Goal: Information Seeking & Learning: Learn about a topic

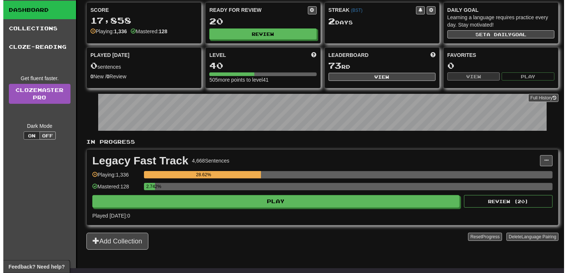
scroll to position [39, 0]
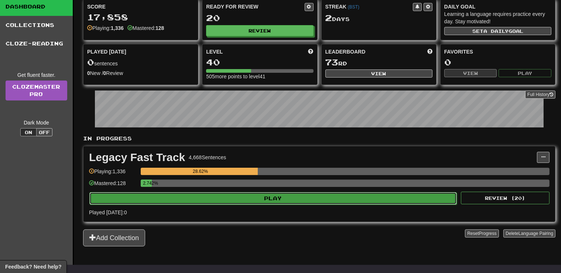
click at [297, 199] on button "Play" at bounding box center [272, 198] width 367 height 13
select select "**"
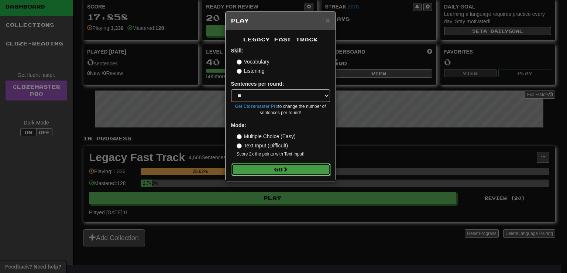
click at [270, 169] on button "Go" at bounding box center [280, 169] width 99 height 13
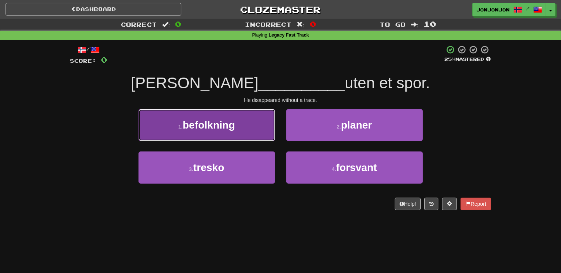
click at [225, 135] on button "1 . befolkning" at bounding box center [206, 125] width 137 height 32
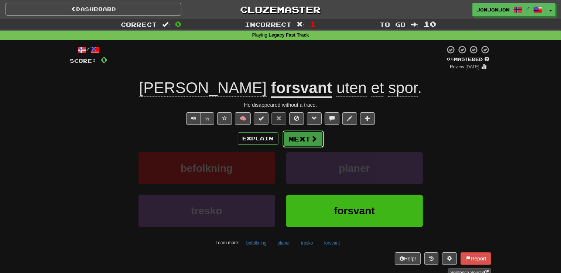
click at [303, 135] on button "Next" at bounding box center [302, 138] width 41 height 17
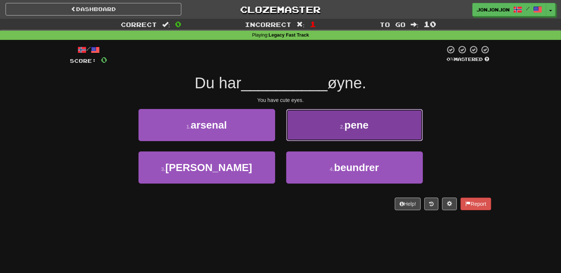
click at [348, 135] on button "2 . pene" at bounding box center [354, 125] width 137 height 32
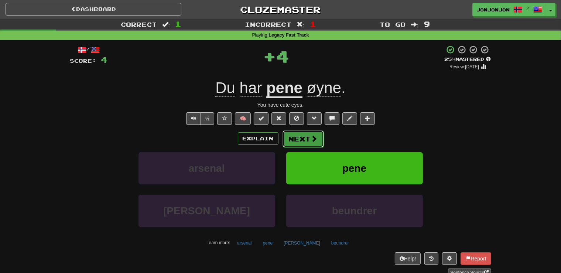
click at [314, 142] on span at bounding box center [314, 138] width 7 height 7
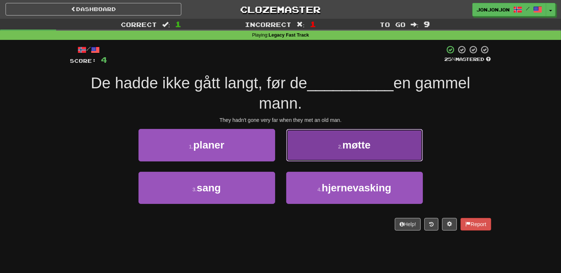
click at [335, 141] on button "2 . møtte" at bounding box center [354, 145] width 137 height 32
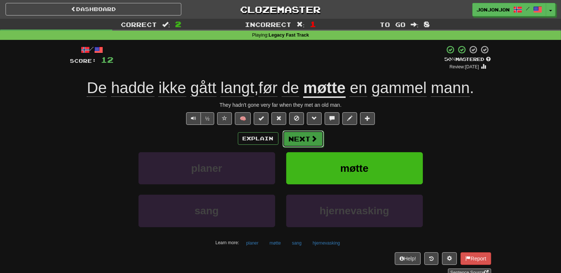
click at [312, 137] on span at bounding box center [314, 138] width 7 height 7
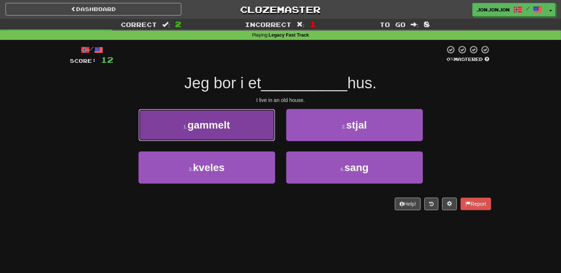
click at [233, 131] on button "1 . gammelt" at bounding box center [206, 125] width 137 height 32
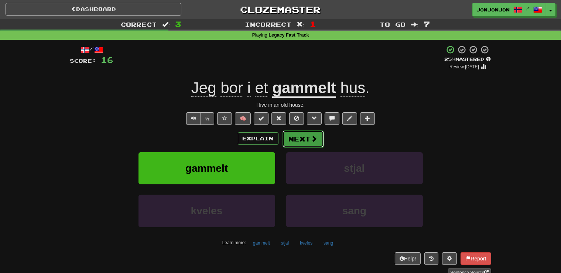
click at [305, 138] on button "Next" at bounding box center [302, 138] width 41 height 17
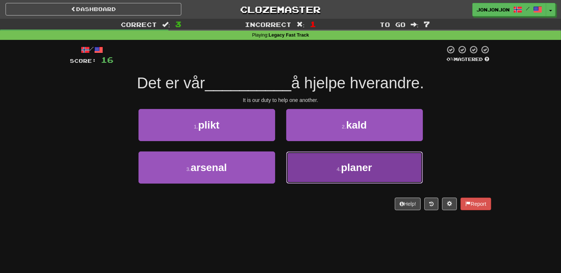
click at [347, 171] on span "planer" at bounding box center [356, 167] width 31 height 11
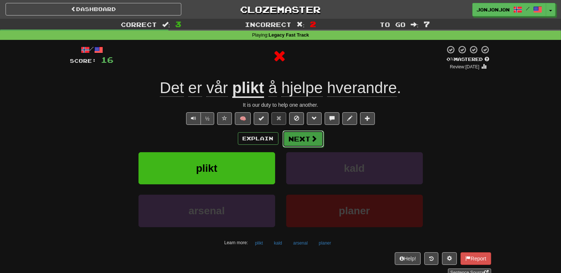
click at [308, 144] on button "Next" at bounding box center [302, 138] width 41 height 17
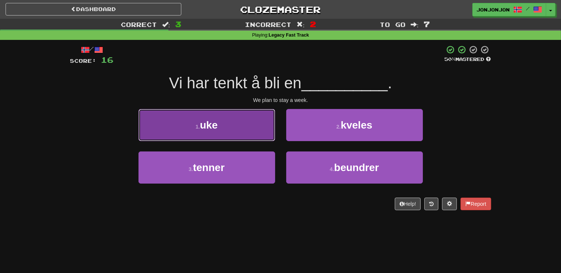
click at [223, 130] on button "1 . uke" at bounding box center [206, 125] width 137 height 32
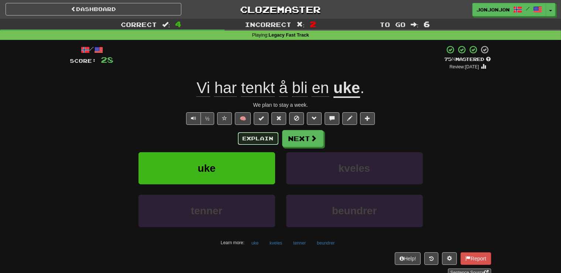
click at [256, 138] on button "Explain" at bounding box center [258, 138] width 41 height 13
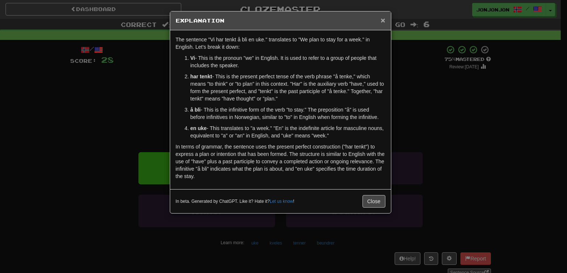
click at [383, 24] on span "×" at bounding box center [383, 20] width 4 height 8
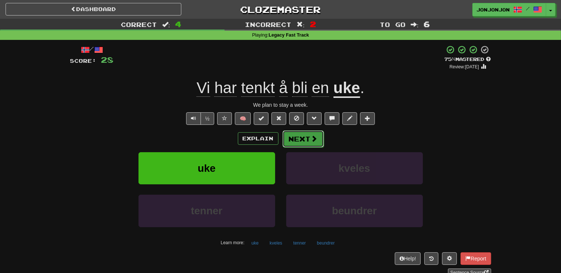
click at [307, 142] on button "Next" at bounding box center [302, 138] width 41 height 17
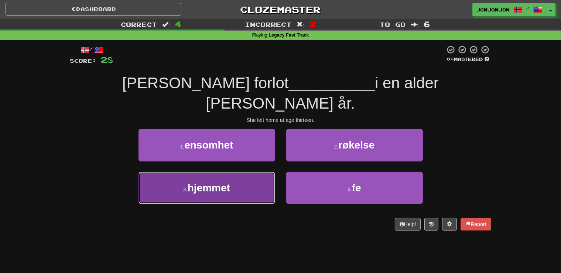
click at [241, 172] on button "3 . hjemmet" at bounding box center [206, 188] width 137 height 32
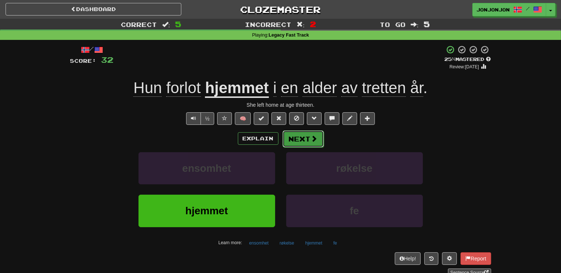
click at [306, 135] on button "Next" at bounding box center [302, 138] width 41 height 17
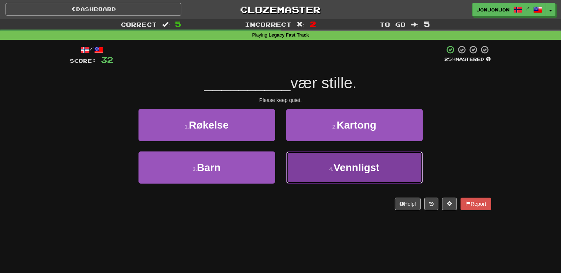
click at [343, 166] on span "Vennligst" at bounding box center [356, 167] width 46 height 11
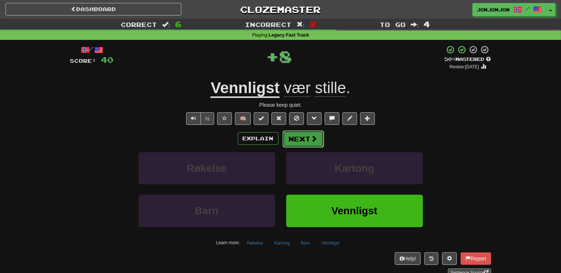
click at [307, 140] on button "Next" at bounding box center [302, 138] width 41 height 17
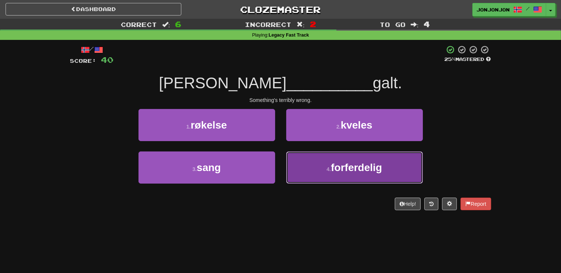
click at [319, 171] on button "4 . forferdelig" at bounding box center [354, 167] width 137 height 32
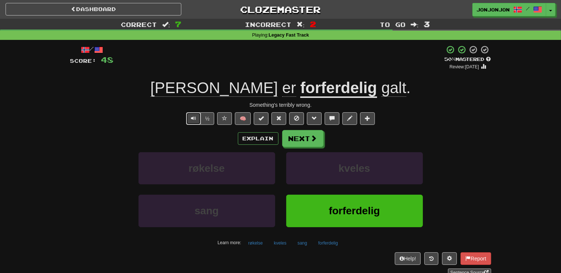
click at [193, 121] on span "Text-to-speech controls" at bounding box center [193, 118] width 5 height 5
click at [295, 144] on button "Next" at bounding box center [302, 138] width 41 height 17
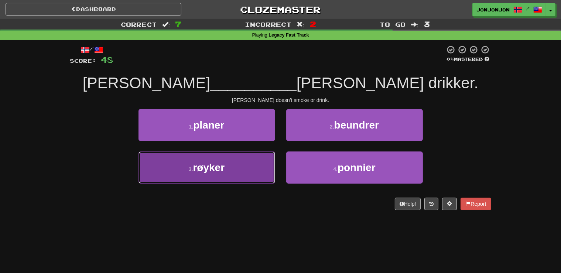
click at [244, 172] on button "3 . røyker" at bounding box center [206, 167] width 137 height 32
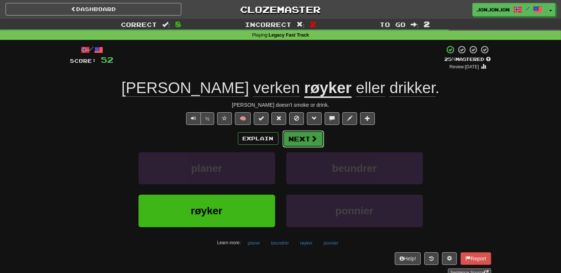
click at [310, 145] on button "Next" at bounding box center [302, 138] width 41 height 17
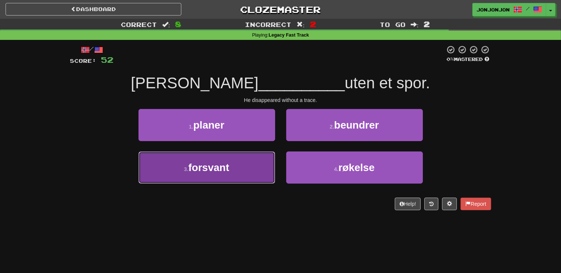
click at [227, 167] on span "forsvant" at bounding box center [208, 167] width 41 height 11
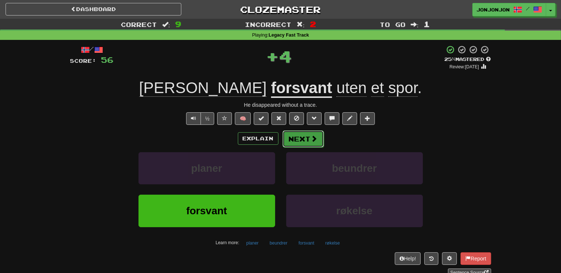
click at [300, 141] on button "Next" at bounding box center [302, 138] width 41 height 17
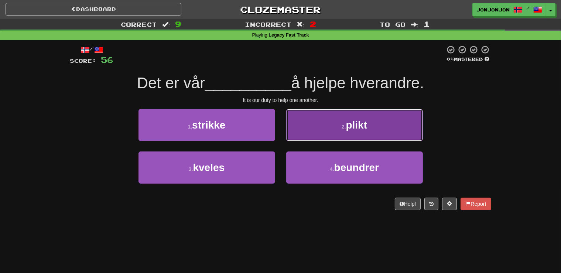
click at [343, 134] on button "2 . plikt" at bounding box center [354, 125] width 137 height 32
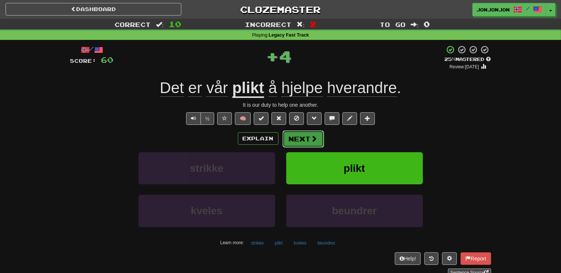
click at [310, 141] on button "Next" at bounding box center [302, 138] width 41 height 17
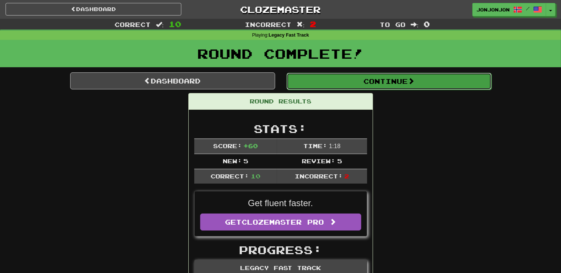
click at [379, 86] on button "Continue" at bounding box center [388, 81] width 205 height 17
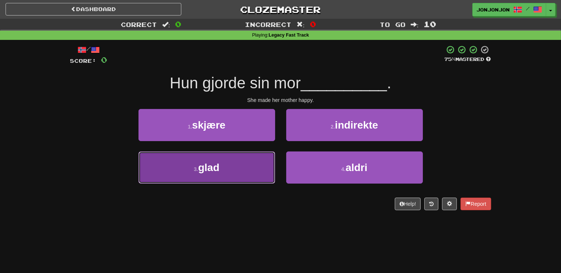
click at [216, 174] on button "3 . glad" at bounding box center [206, 167] width 137 height 32
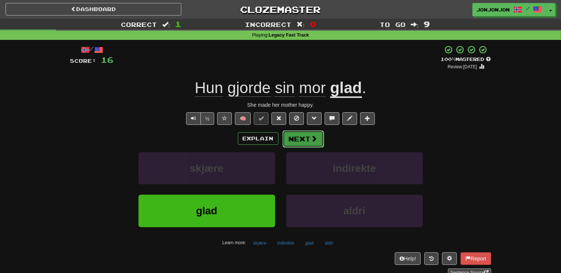
click at [308, 142] on button "Next" at bounding box center [302, 138] width 41 height 17
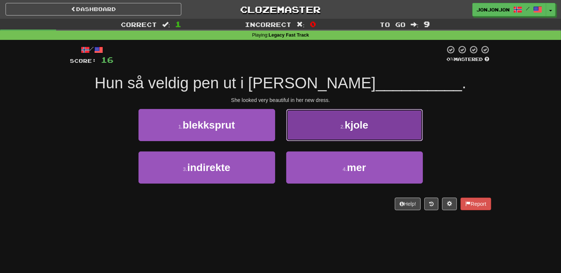
click at [348, 135] on button "2 . kjole" at bounding box center [354, 125] width 137 height 32
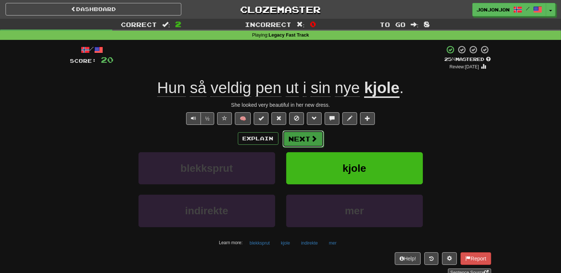
click at [305, 141] on button "Next" at bounding box center [302, 138] width 41 height 17
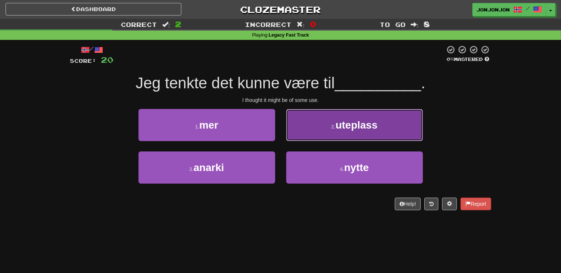
click at [337, 121] on span "uteplass" at bounding box center [357, 124] width 42 height 11
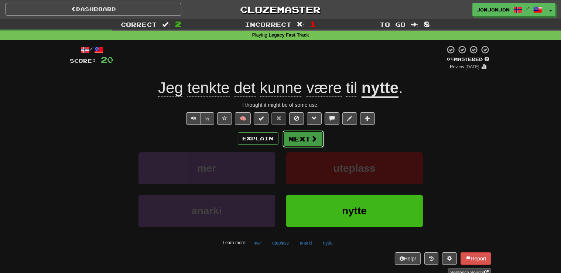
click at [294, 142] on button "Next" at bounding box center [302, 138] width 41 height 17
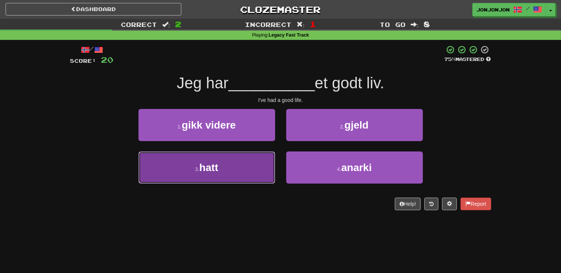
click at [220, 173] on button "3 . [PERSON_NAME]" at bounding box center [206, 167] width 137 height 32
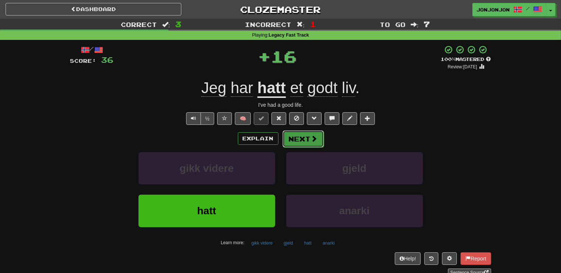
click at [297, 138] on button "Next" at bounding box center [302, 138] width 41 height 17
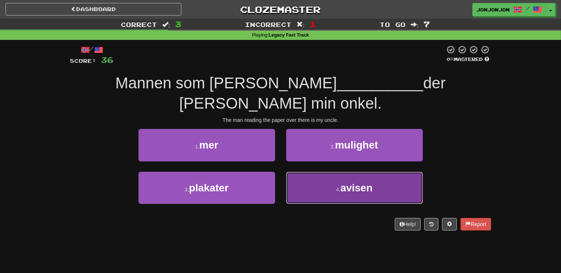
click at [345, 182] on span "avisen" at bounding box center [356, 187] width 32 height 11
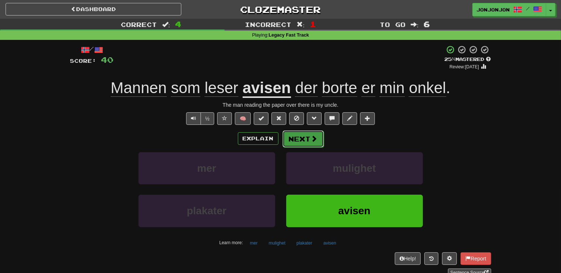
click at [301, 141] on button "Next" at bounding box center [302, 138] width 41 height 17
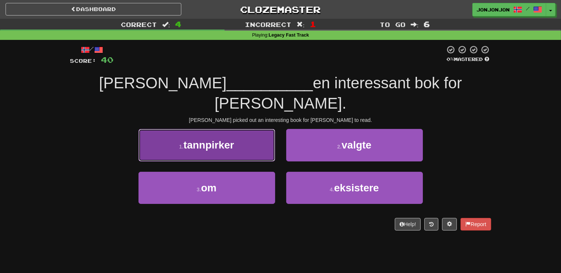
click at [234, 133] on button "1 . tannpirker" at bounding box center [206, 145] width 137 height 32
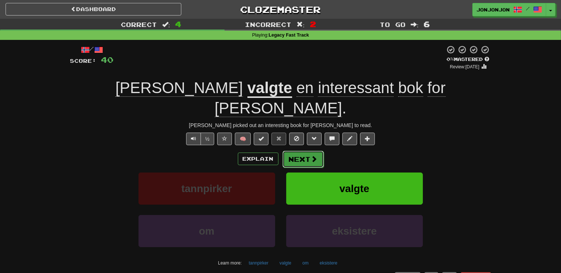
click at [299, 151] on button "Next" at bounding box center [302, 159] width 41 height 17
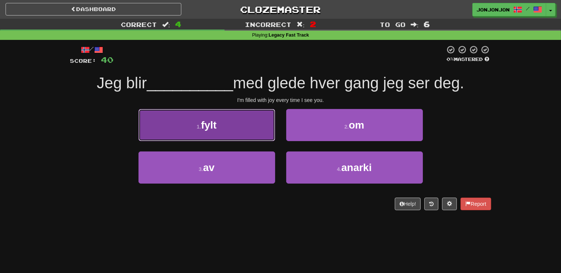
click at [240, 127] on button "1 . fylt" at bounding box center [206, 125] width 137 height 32
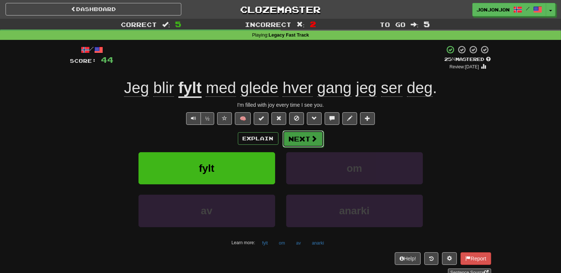
click at [303, 141] on button "Next" at bounding box center [302, 138] width 41 height 17
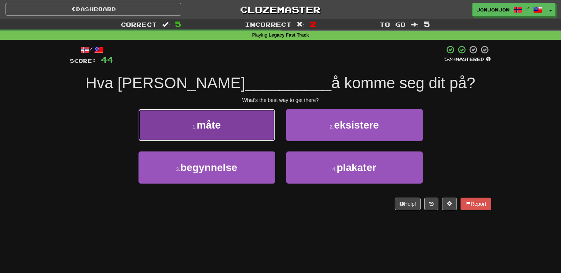
click at [234, 126] on button "1 . måte" at bounding box center [206, 125] width 137 height 32
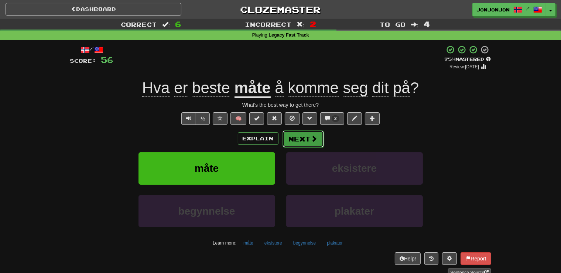
click at [314, 138] on span at bounding box center [314, 138] width 7 height 7
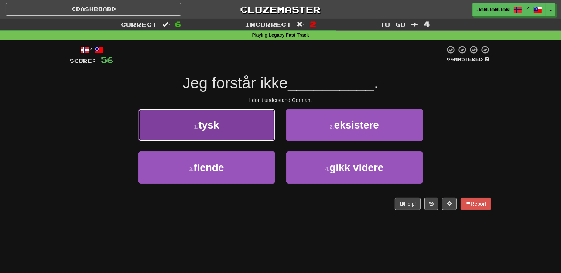
click at [241, 137] on button "1 . tysk" at bounding box center [206, 125] width 137 height 32
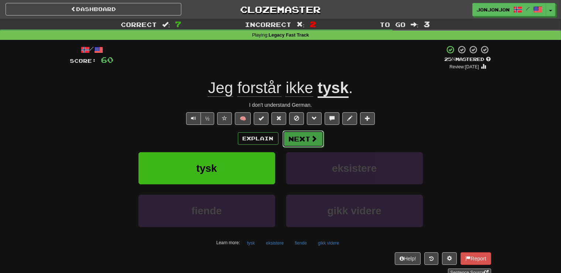
click at [290, 140] on button "Next" at bounding box center [302, 138] width 41 height 17
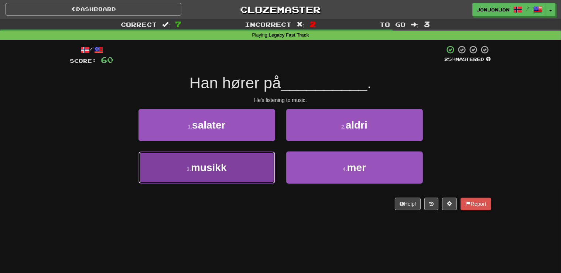
click at [228, 175] on button "3 . musikk" at bounding box center [206, 167] width 137 height 32
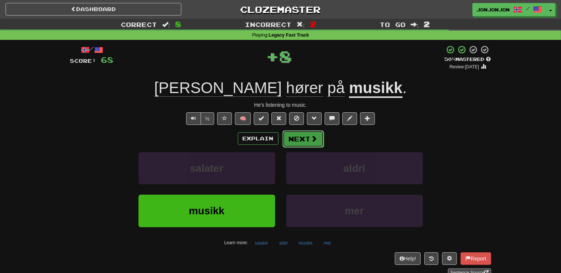
click at [300, 140] on button "Next" at bounding box center [302, 138] width 41 height 17
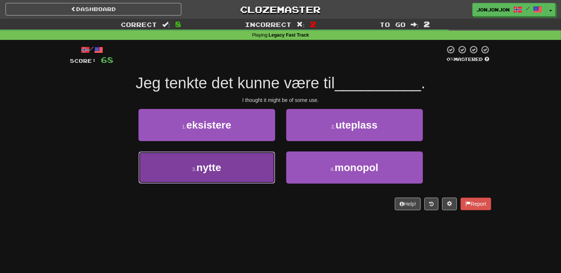
click at [224, 172] on button "3 . nytte" at bounding box center [206, 167] width 137 height 32
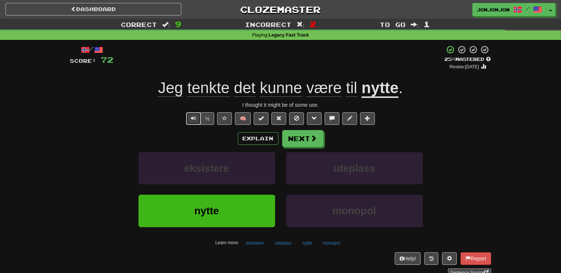
click at [192, 121] on button "Text-to-speech controls" at bounding box center [193, 118] width 15 height 13
click at [296, 140] on button "Next" at bounding box center [302, 138] width 41 height 17
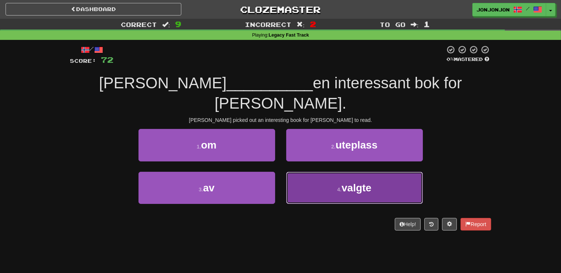
click at [332, 172] on button "4 . valgte" at bounding box center [354, 188] width 137 height 32
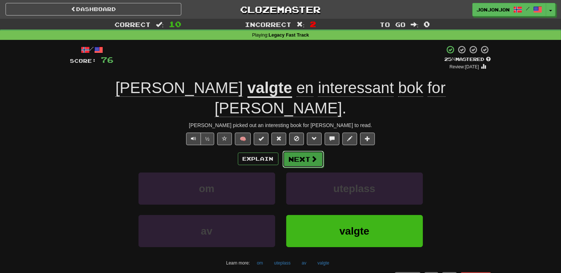
click at [309, 151] on button "Next" at bounding box center [302, 159] width 41 height 17
